Goal: Information Seeking & Learning: Learn about a topic

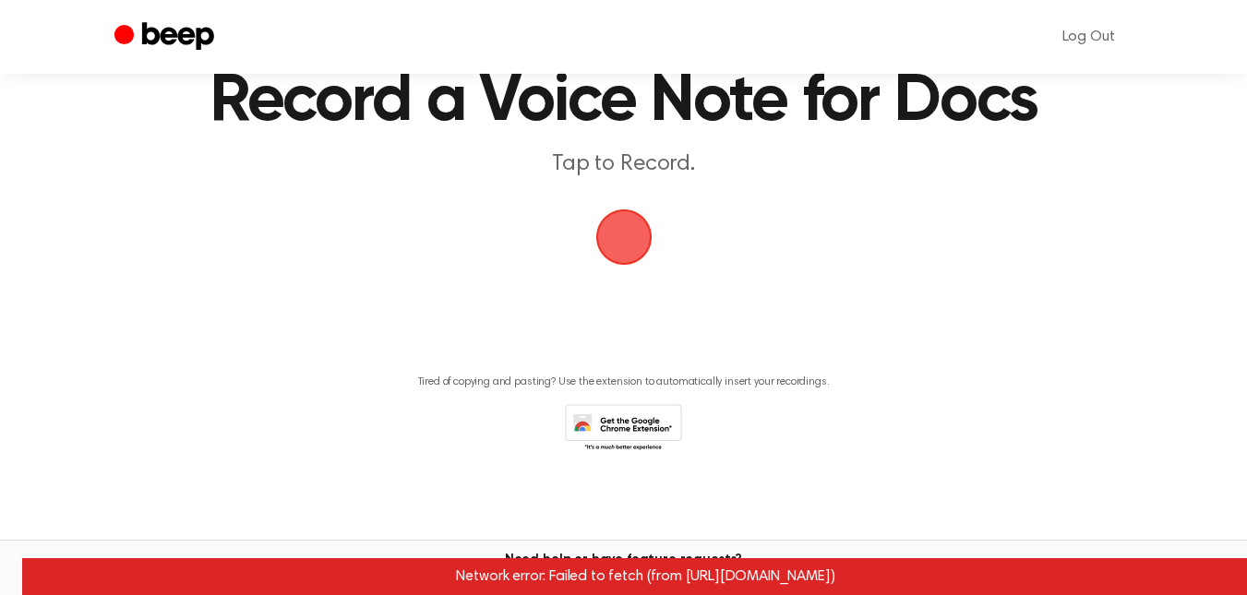
click at [759, 578] on div "Network error: Failed to fetch (from [URL][DOMAIN_NAME])" at bounding box center [645, 576] width 1247 height 37
click at [141, 39] on icon "Beep" at bounding box center [166, 37] width 104 height 36
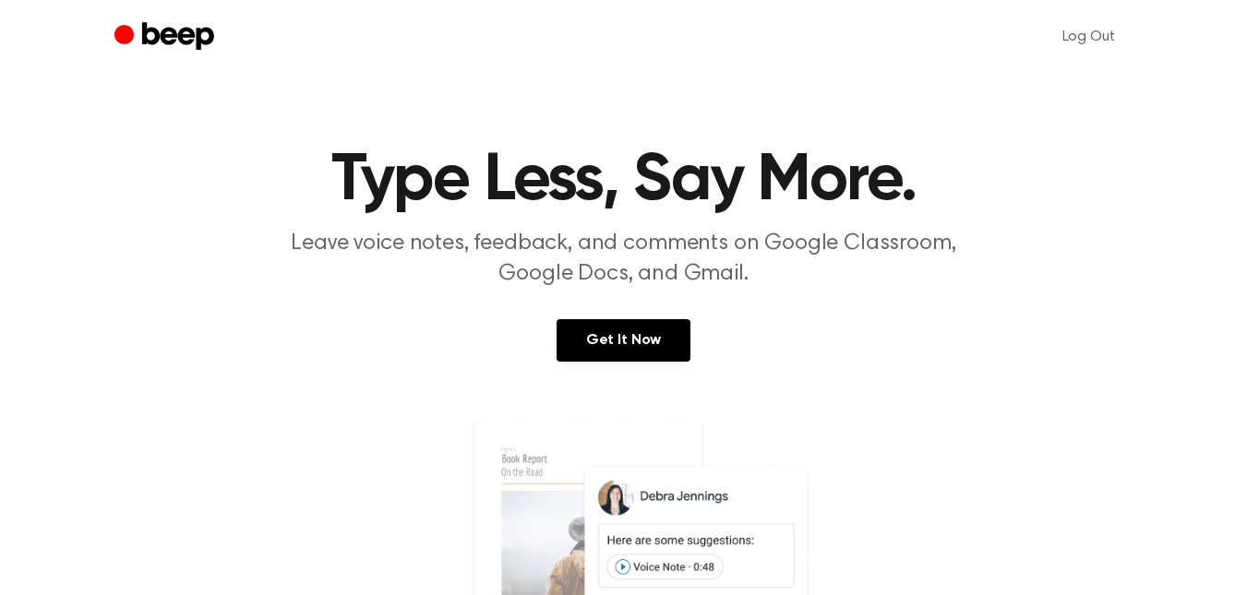
click at [625, 566] on img at bounding box center [623, 594] width 535 height 354
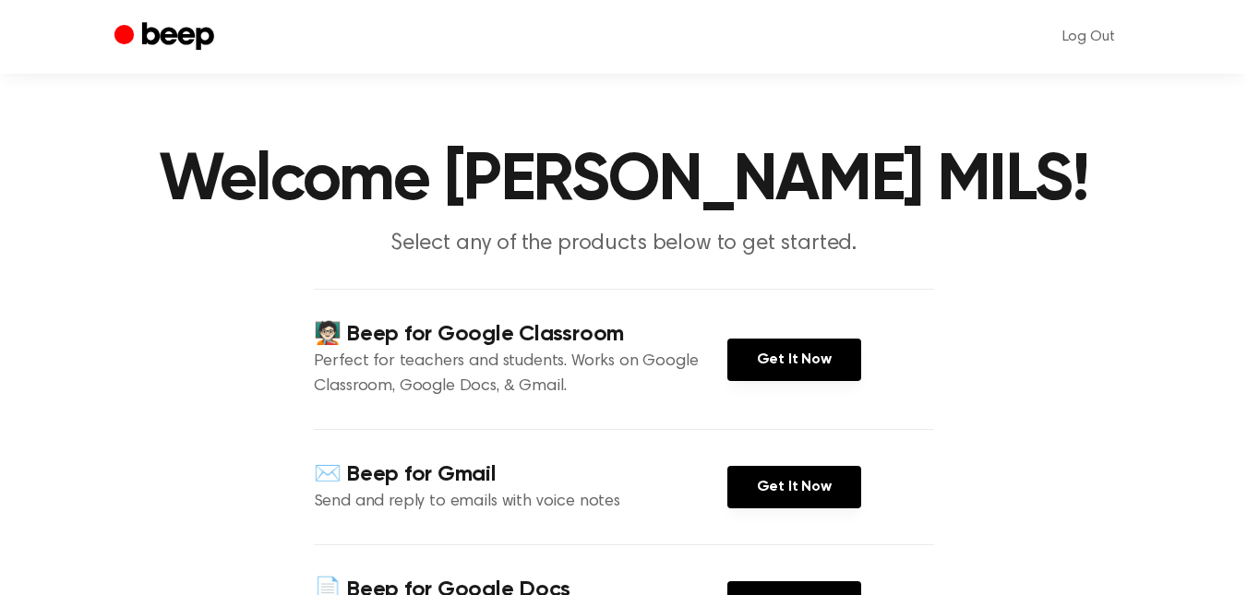
scroll to position [611, 0]
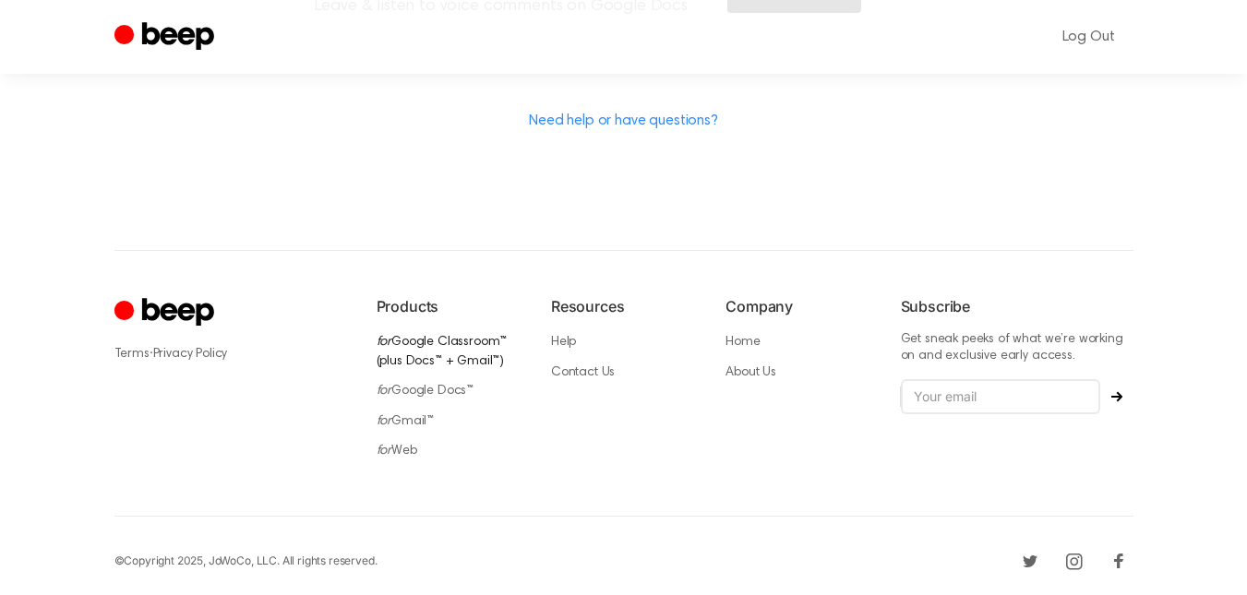
click at [409, 351] on link "for Google Classroom™ (plus Docs™ + Gmail™)" at bounding box center [441, 352] width 131 height 32
